Goal: Task Accomplishment & Management: Complete application form

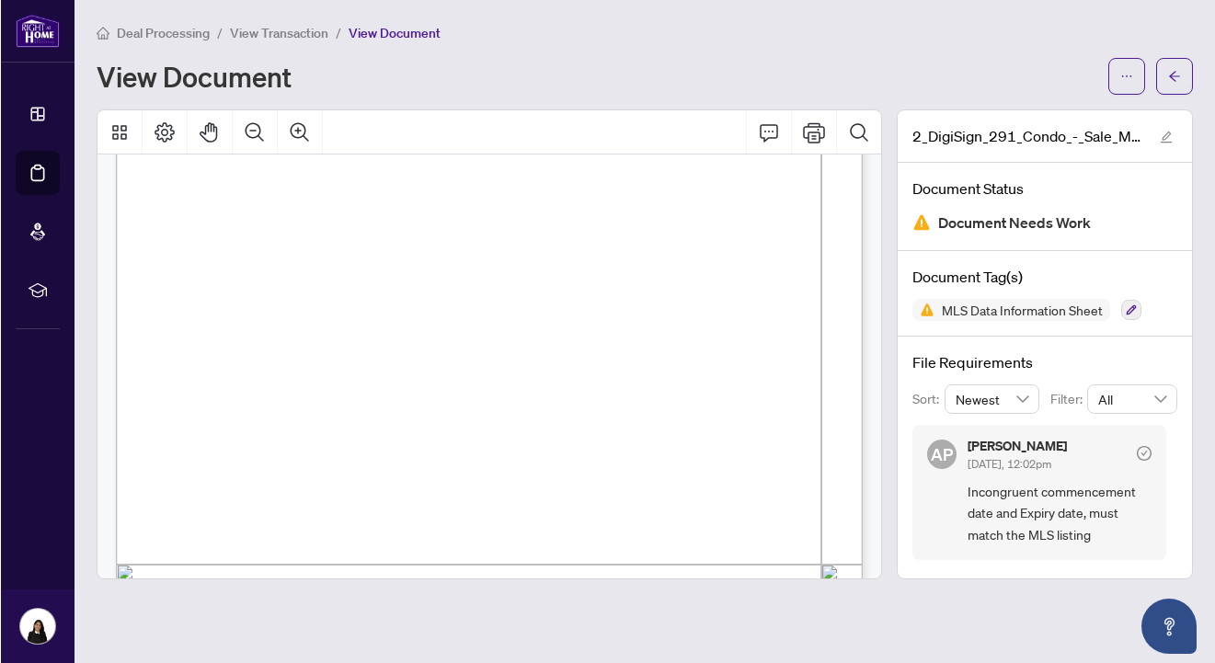
scroll to position [694, 0]
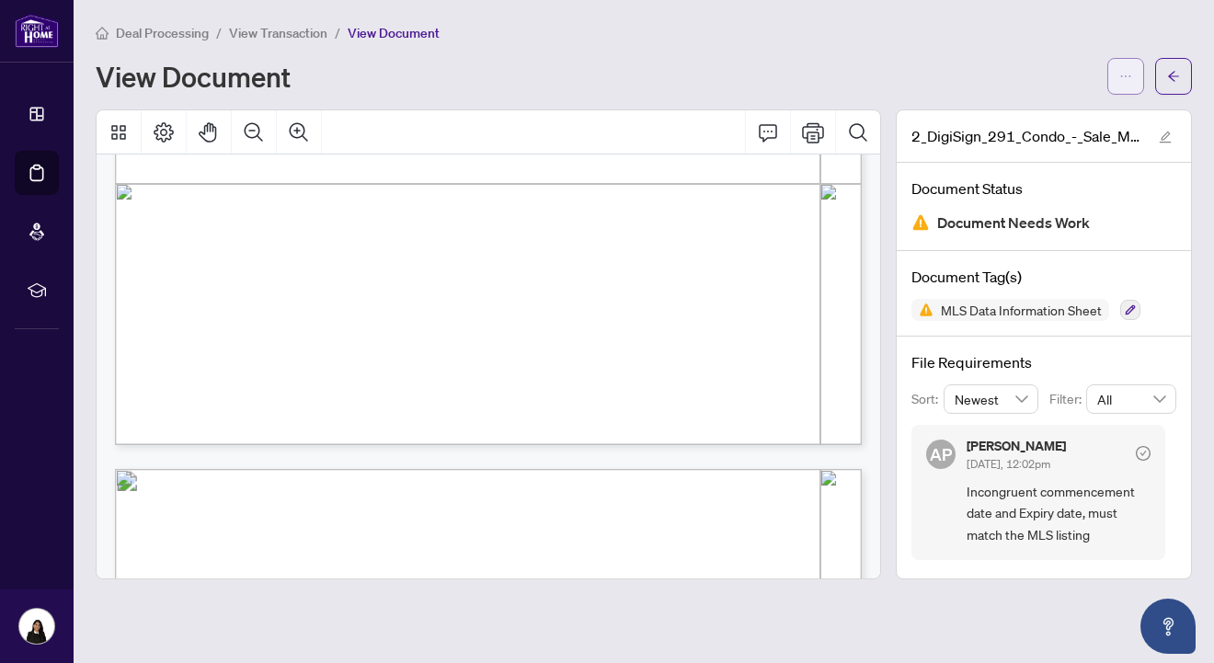
click at [1132, 71] on button "button" at bounding box center [1125, 76] width 37 height 37
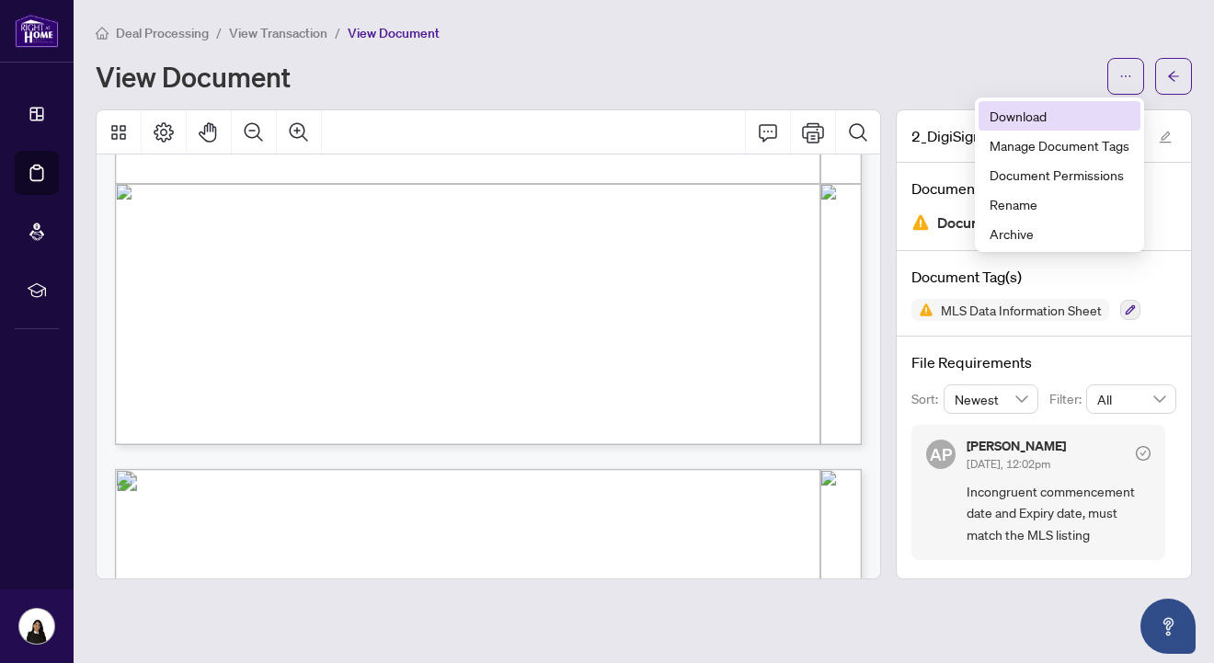
click at [1081, 113] on span "Download" at bounding box center [1059, 116] width 140 height 20
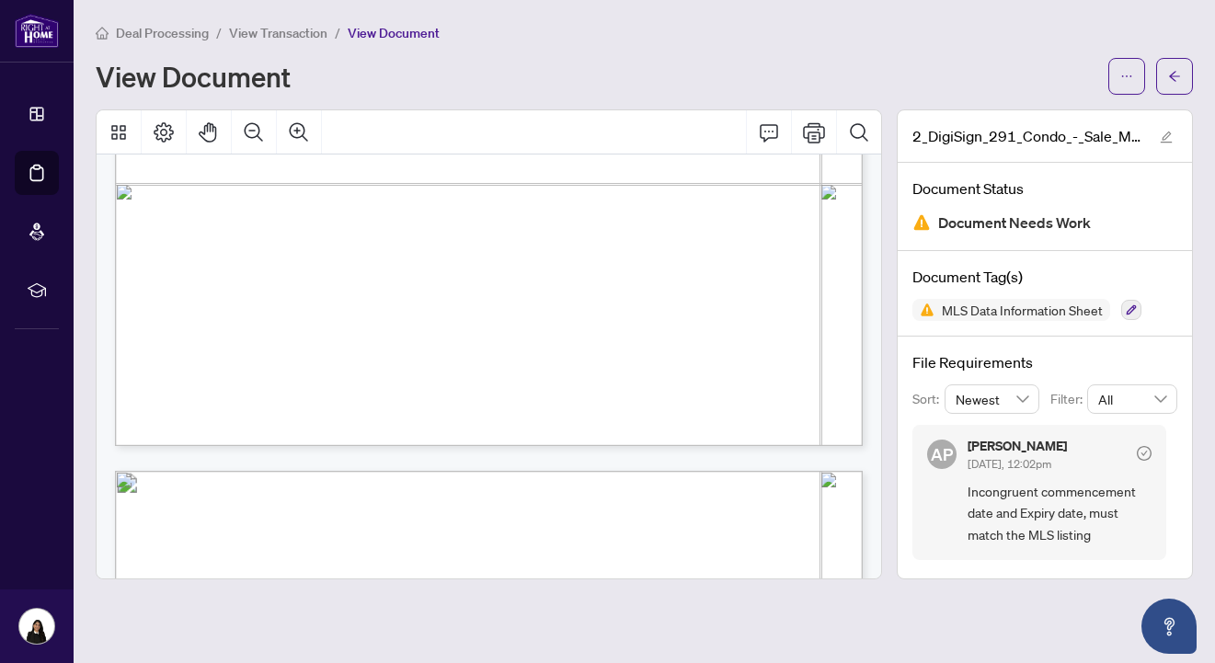
scroll to position [695, 0]
click at [1164, 80] on button "button" at bounding box center [1174, 76] width 37 height 37
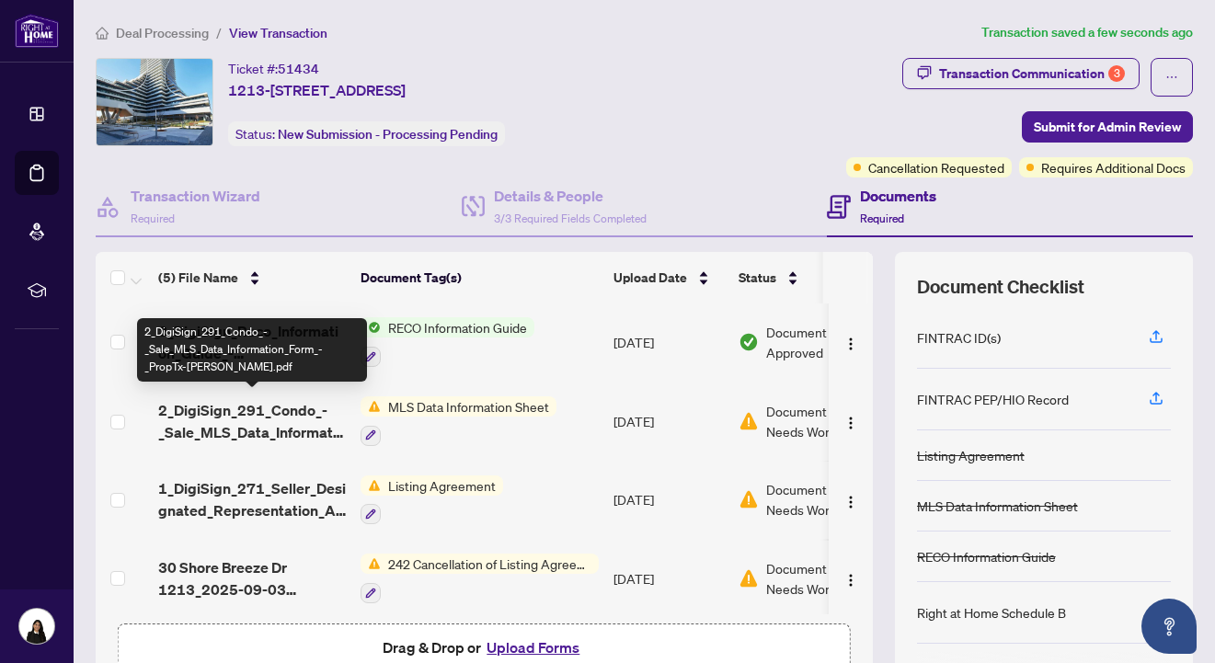
scroll to position [66, 0]
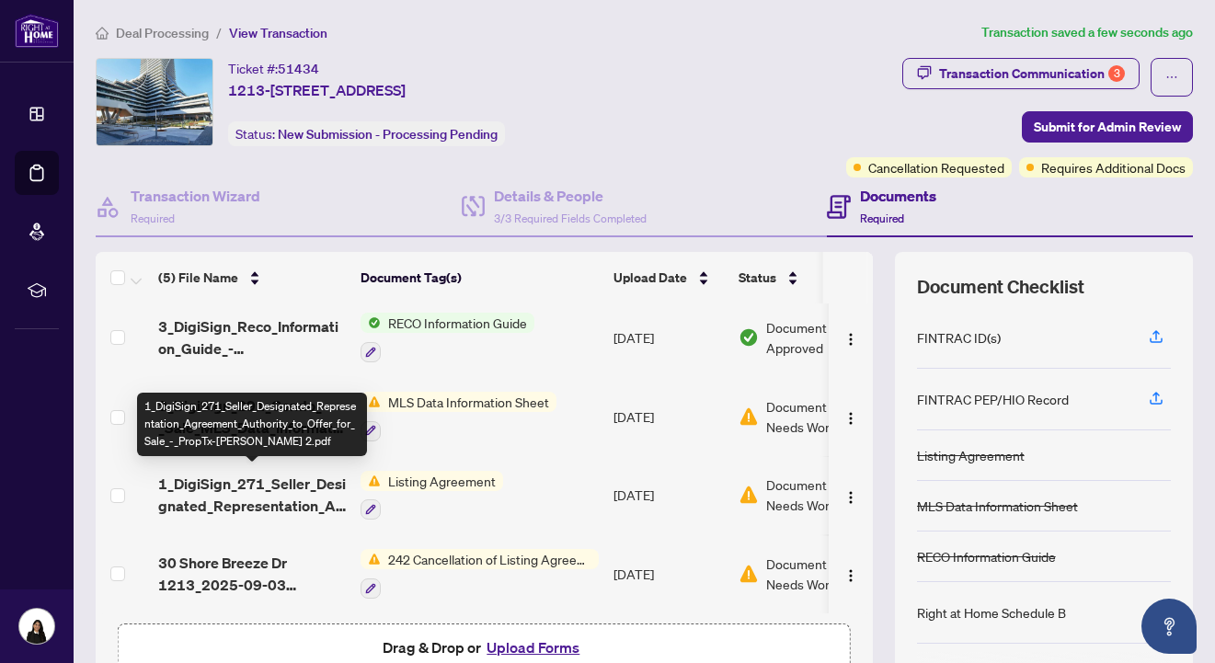
click at [259, 479] on span "1_DigiSign_271_Seller_Designated_Representation_Agreement_Authority_to_Offer_fo…" at bounding box center [252, 495] width 188 height 44
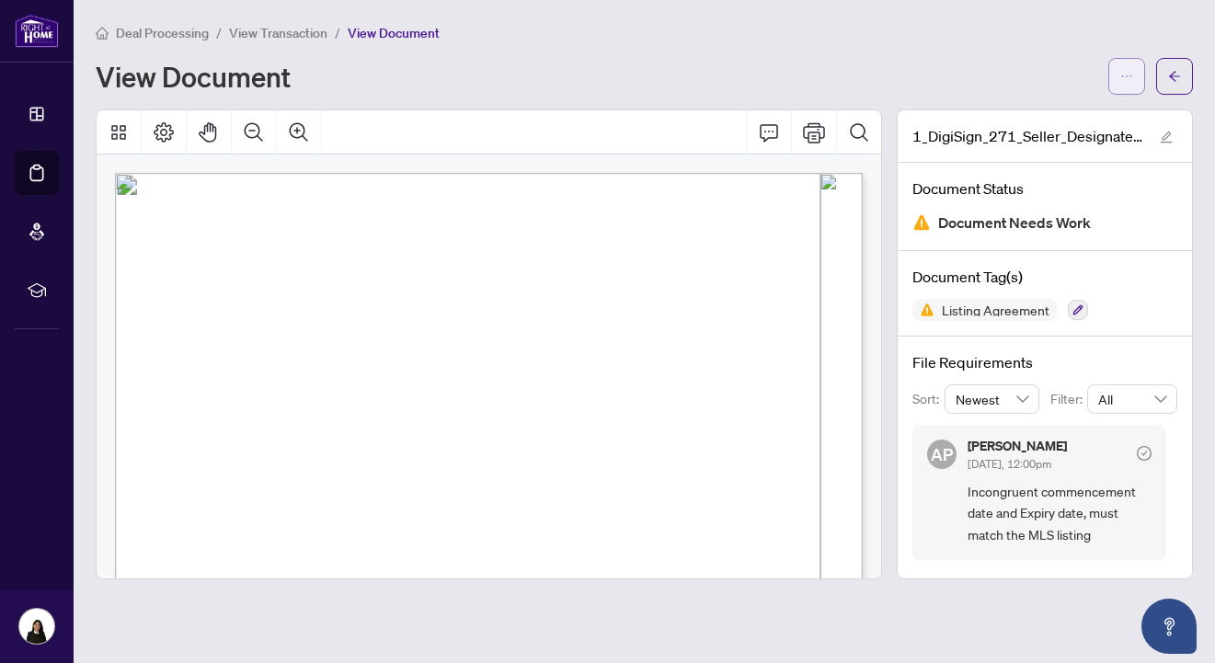
click at [1133, 87] on button "button" at bounding box center [1126, 76] width 37 height 37
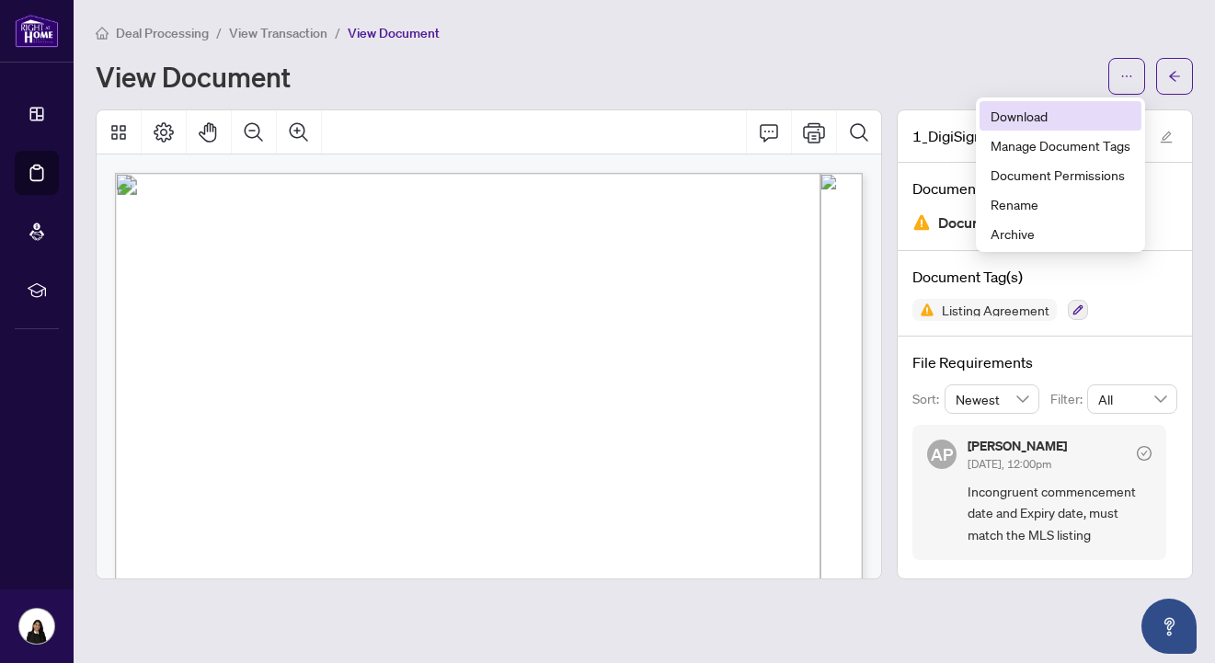
click at [1108, 108] on span "Download" at bounding box center [1060, 116] width 140 height 20
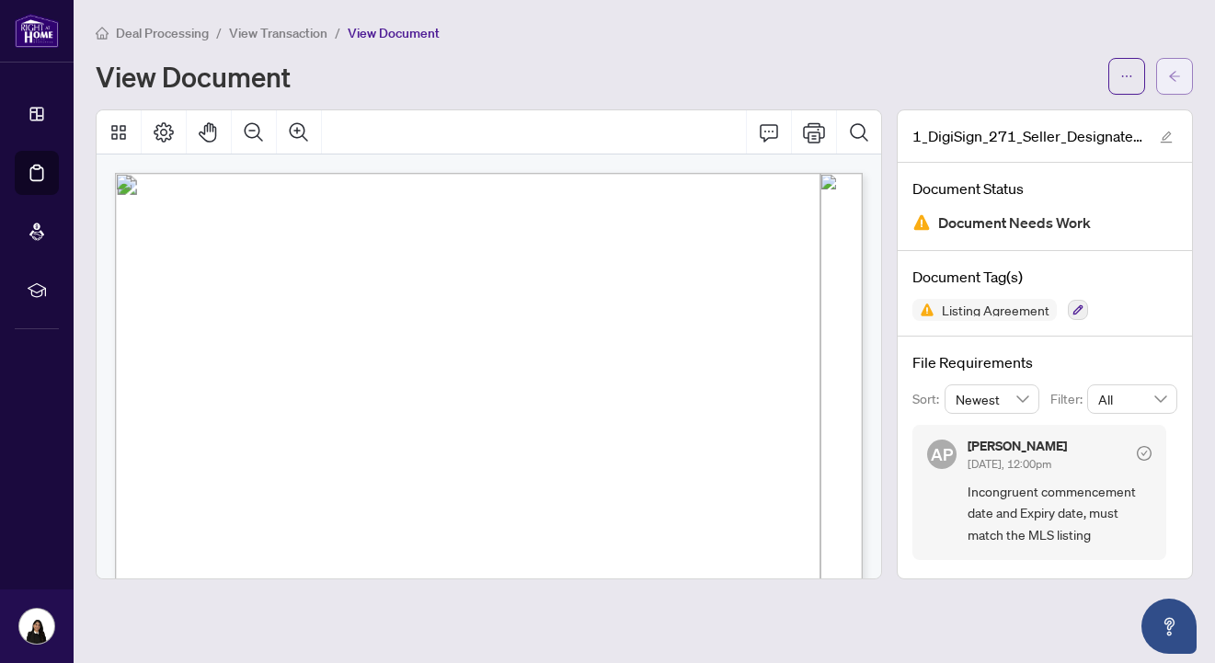
click at [1184, 74] on button "button" at bounding box center [1174, 76] width 37 height 37
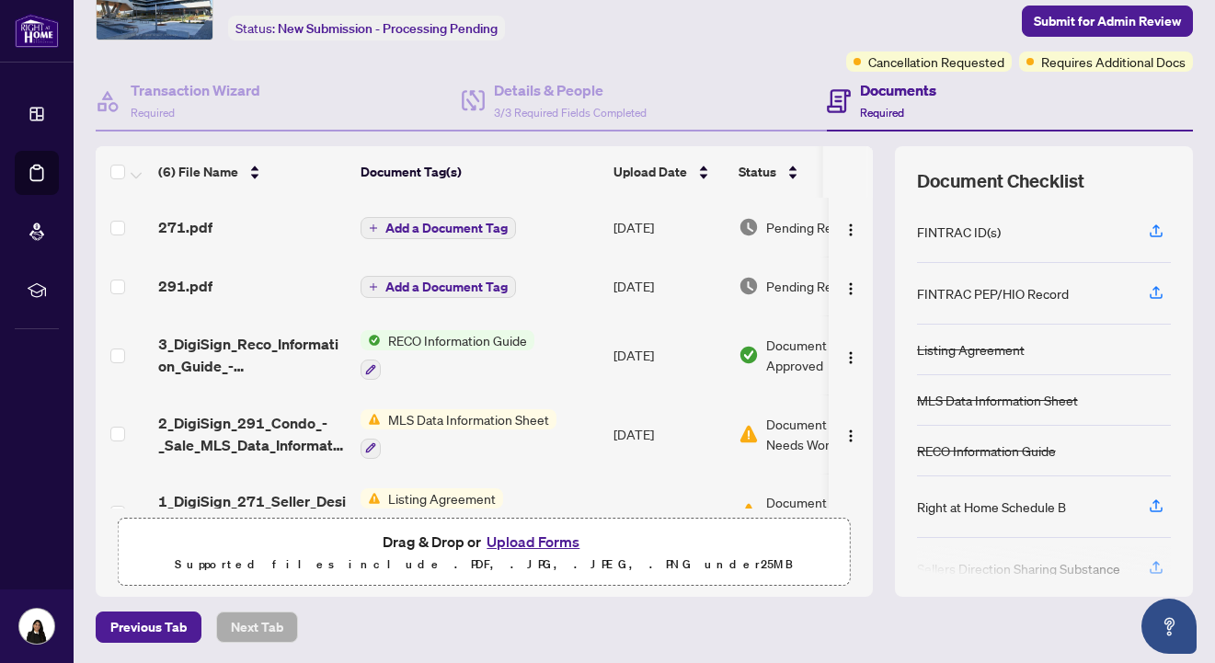
scroll to position [125, 0]
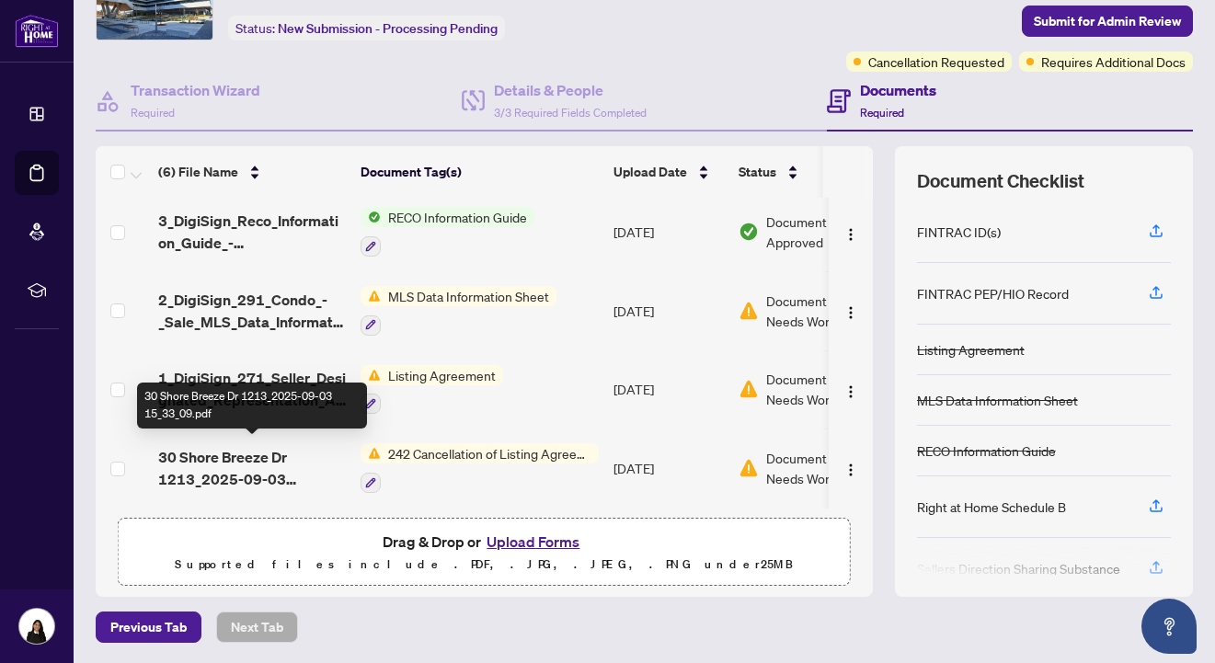
click at [226, 462] on span "30 Shore Breeze Dr 1213_2025-09-03 15_33_09.pdf" at bounding box center [252, 468] width 188 height 44
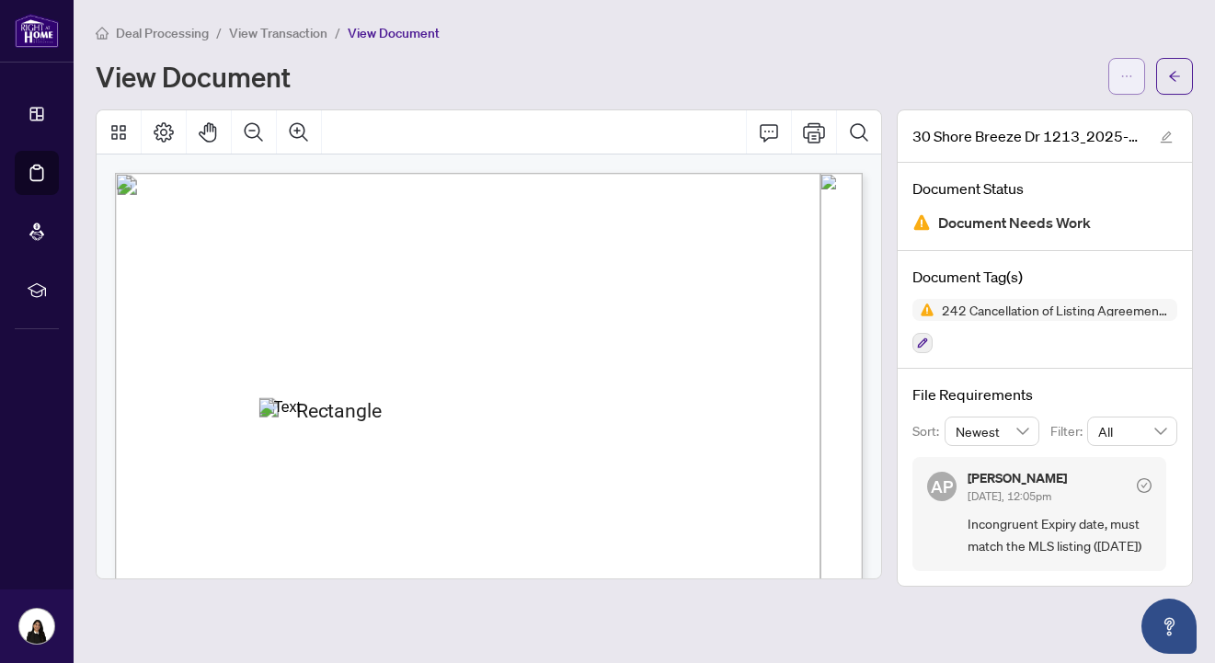
click at [1123, 63] on span "button" at bounding box center [1126, 76] width 13 height 29
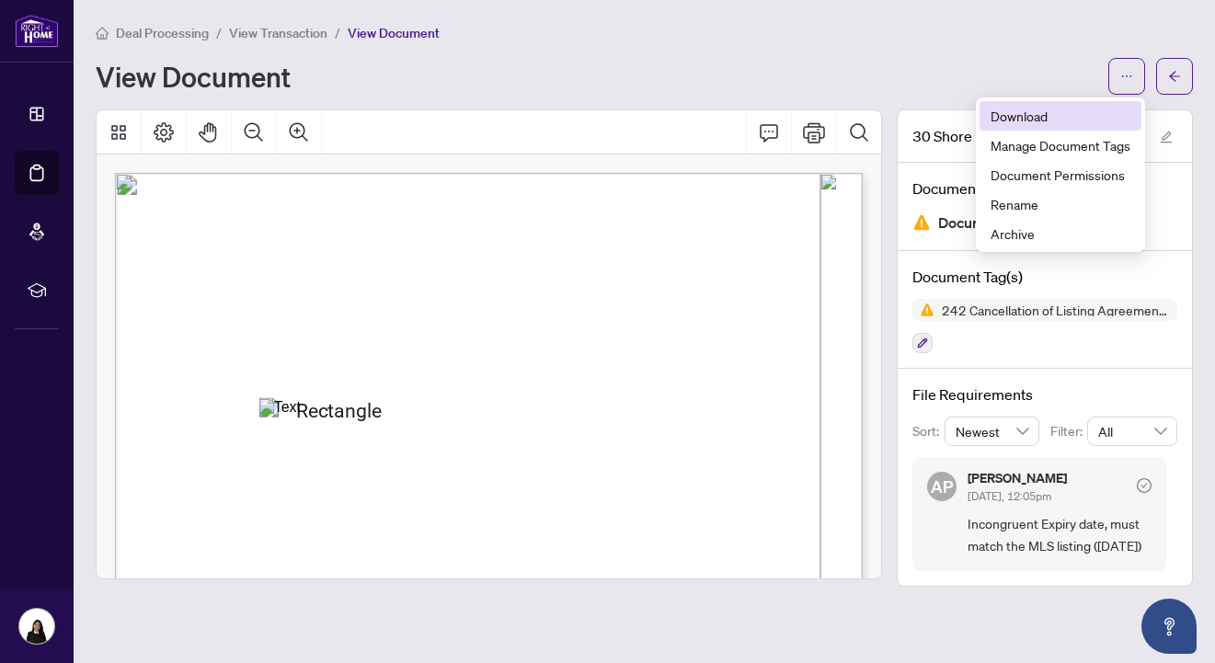
click at [1089, 119] on span "Download" at bounding box center [1060, 116] width 140 height 20
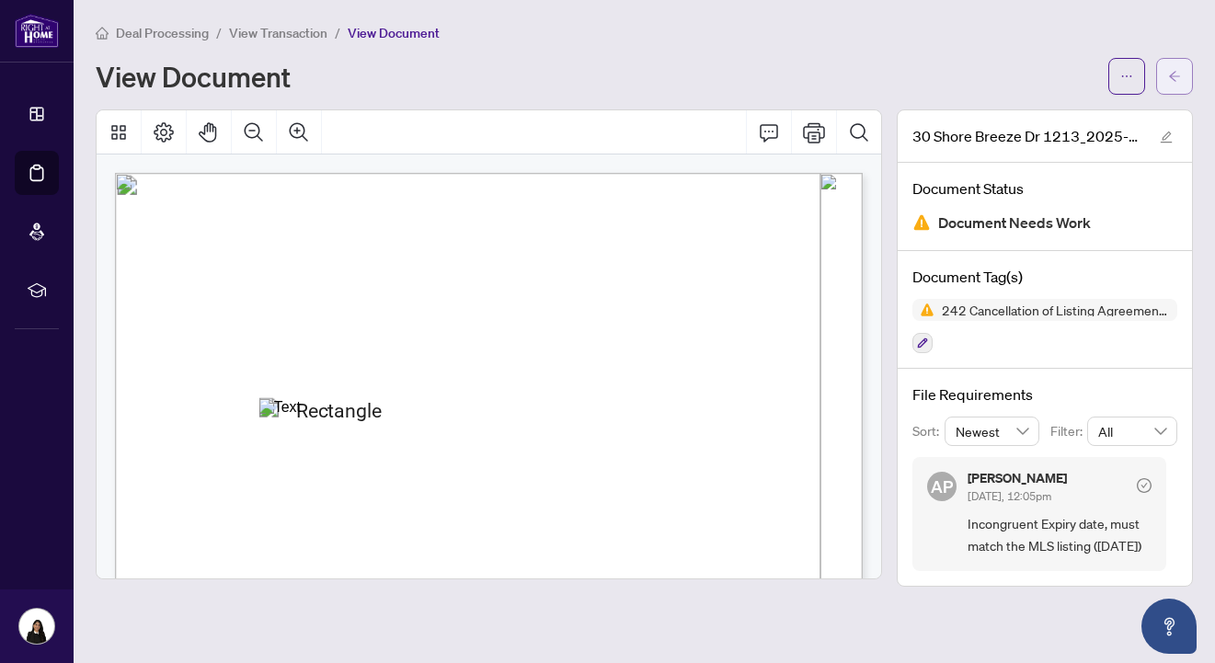
click at [1185, 74] on button "button" at bounding box center [1174, 76] width 37 height 37
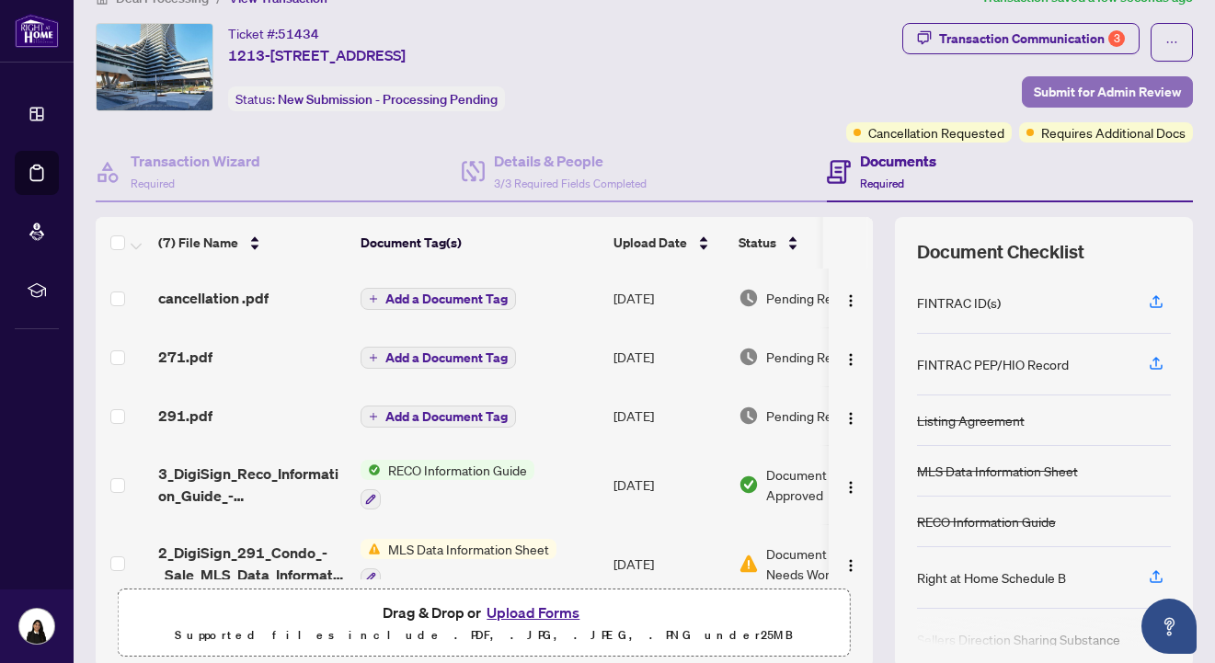
click at [1084, 95] on span "Submit for Admin Review" at bounding box center [1107, 91] width 147 height 29
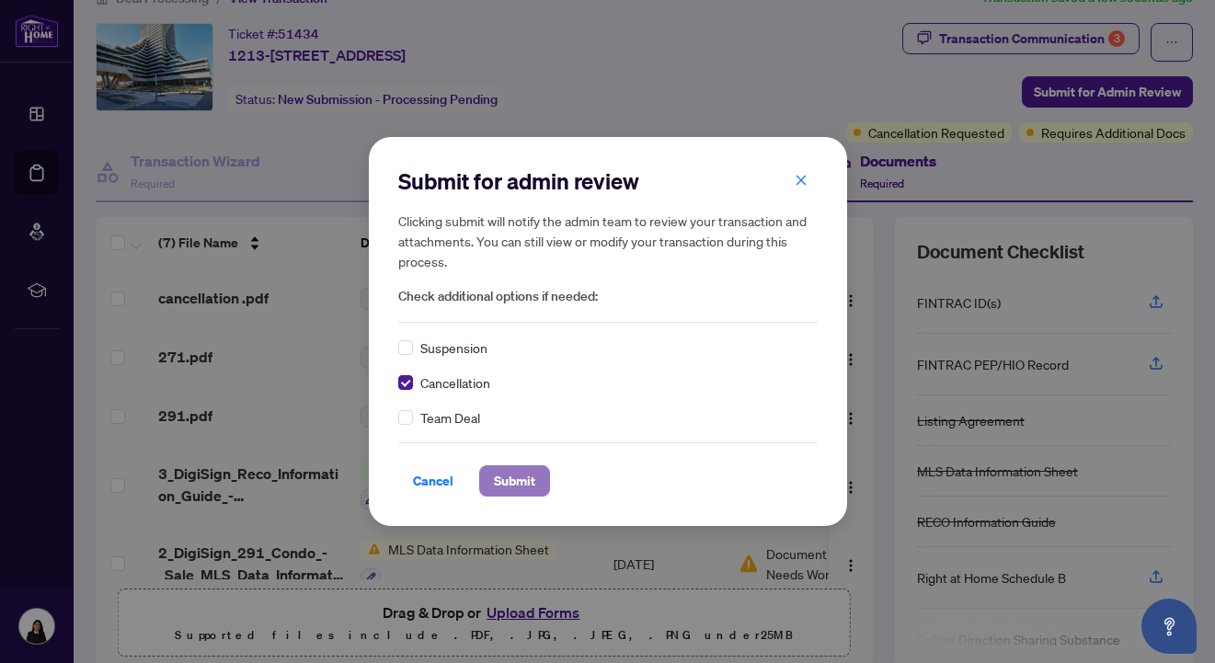
click at [515, 487] on span "Submit" at bounding box center [514, 480] width 41 height 29
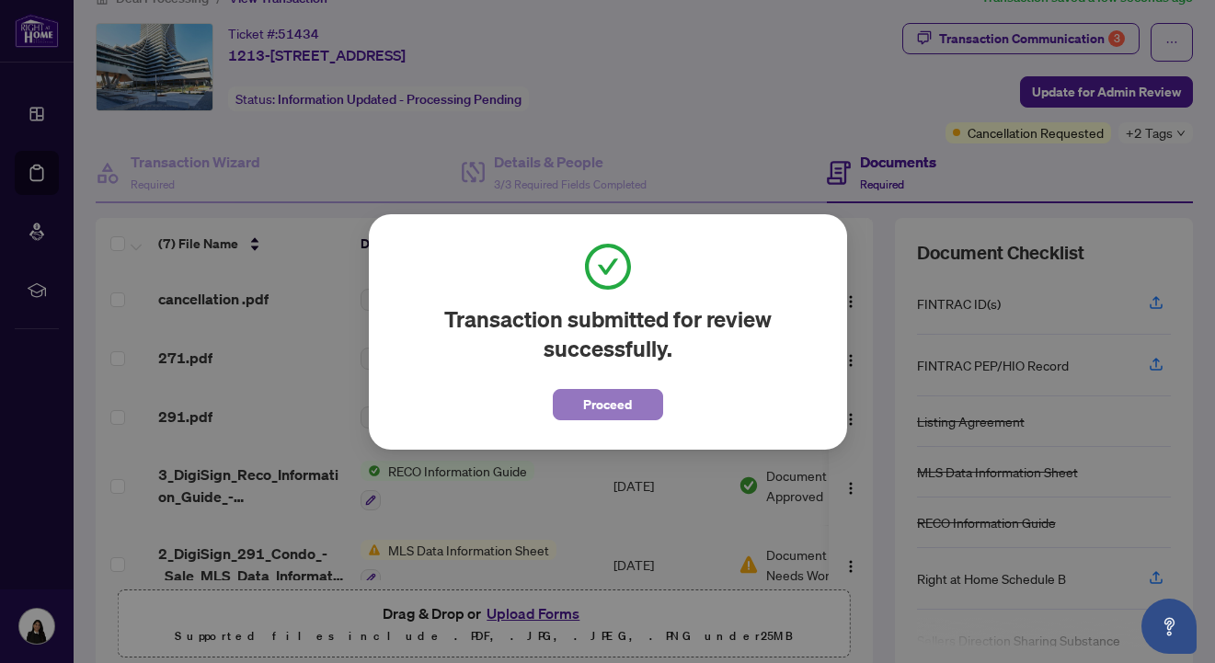
click at [596, 394] on span "Proceed" at bounding box center [607, 404] width 49 height 29
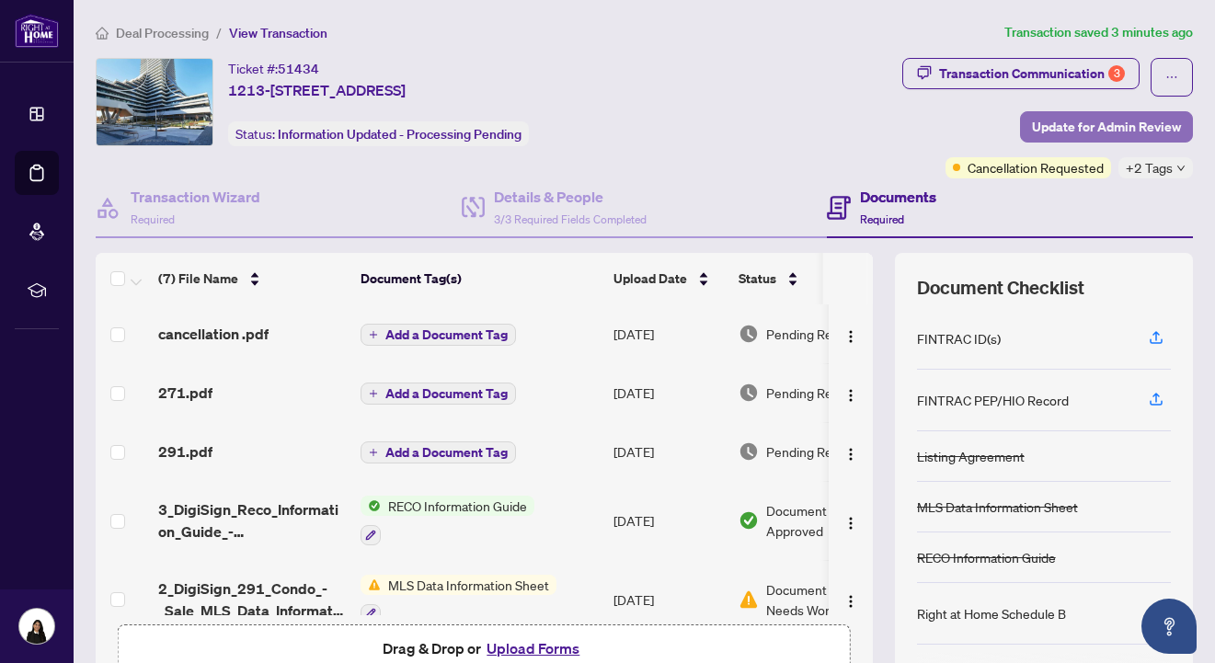
click at [1149, 120] on span "Update for Admin Review" at bounding box center [1106, 126] width 149 height 29
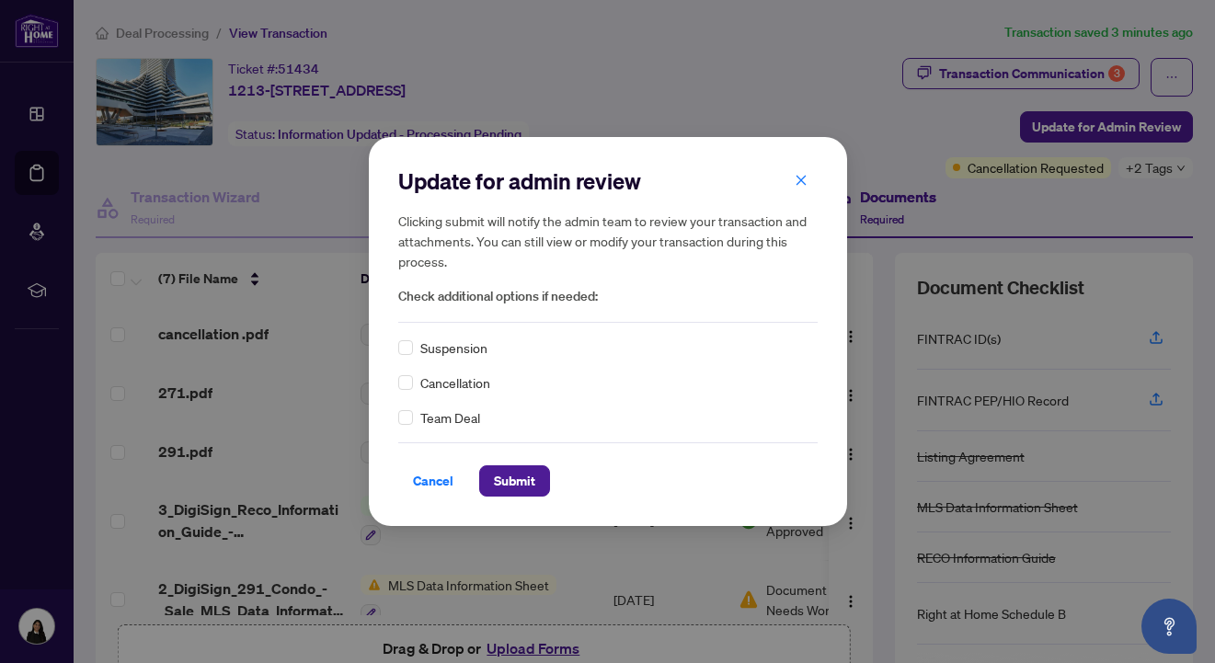
click at [413, 381] on div "Cancellation" at bounding box center [607, 382] width 419 height 20
click at [509, 474] on span "Submit" at bounding box center [514, 480] width 41 height 29
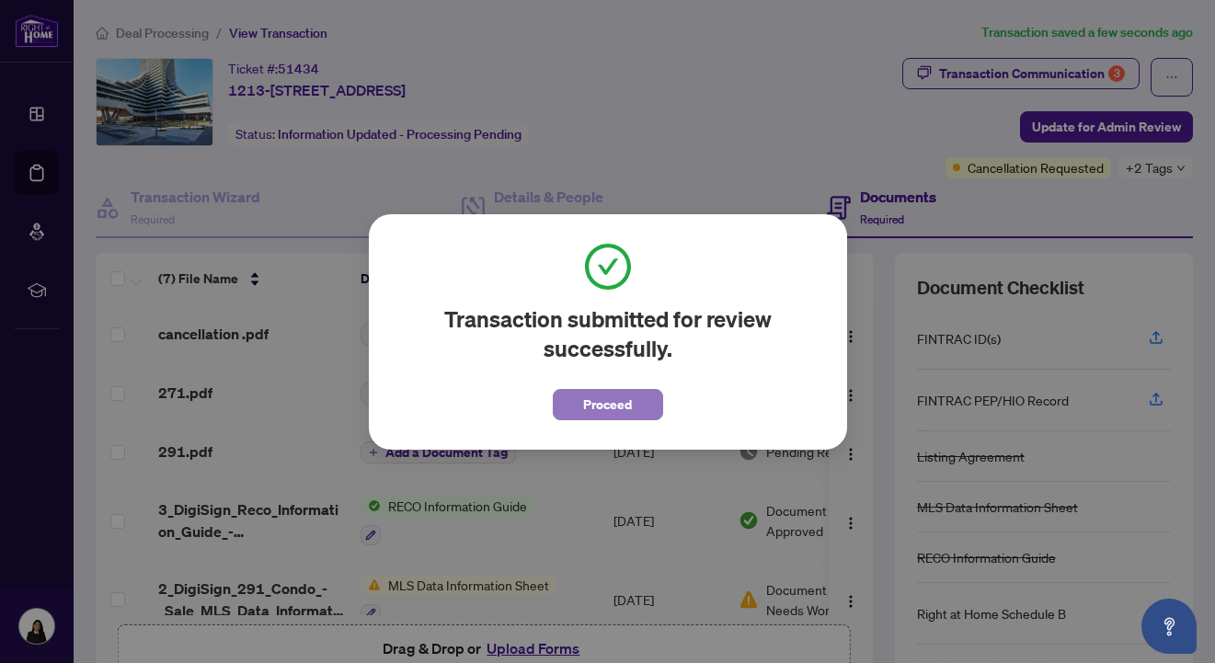
click at [633, 397] on button "Proceed" at bounding box center [608, 404] width 110 height 31
